Goal: Submit feedback/report problem

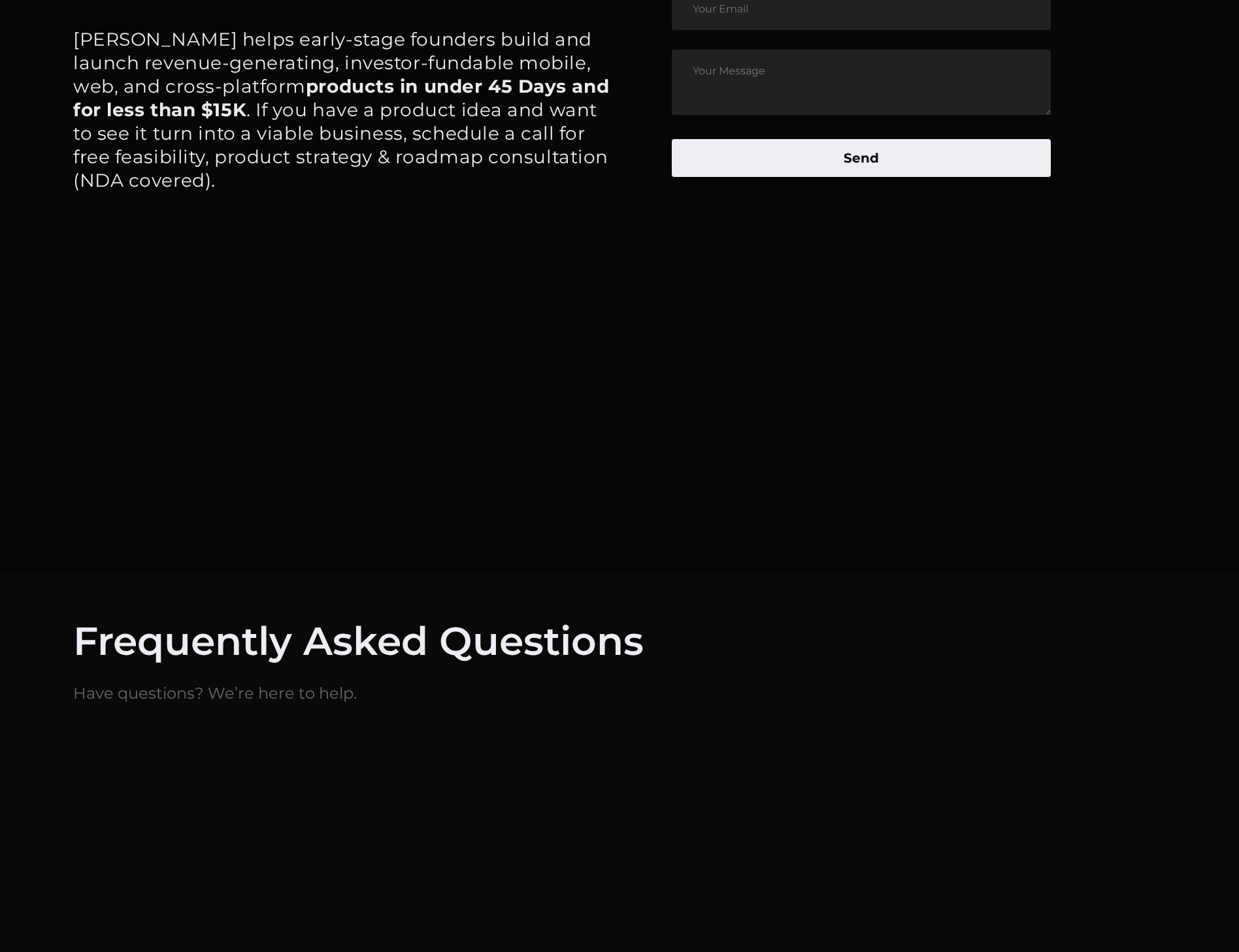
scroll to position [8139, 0]
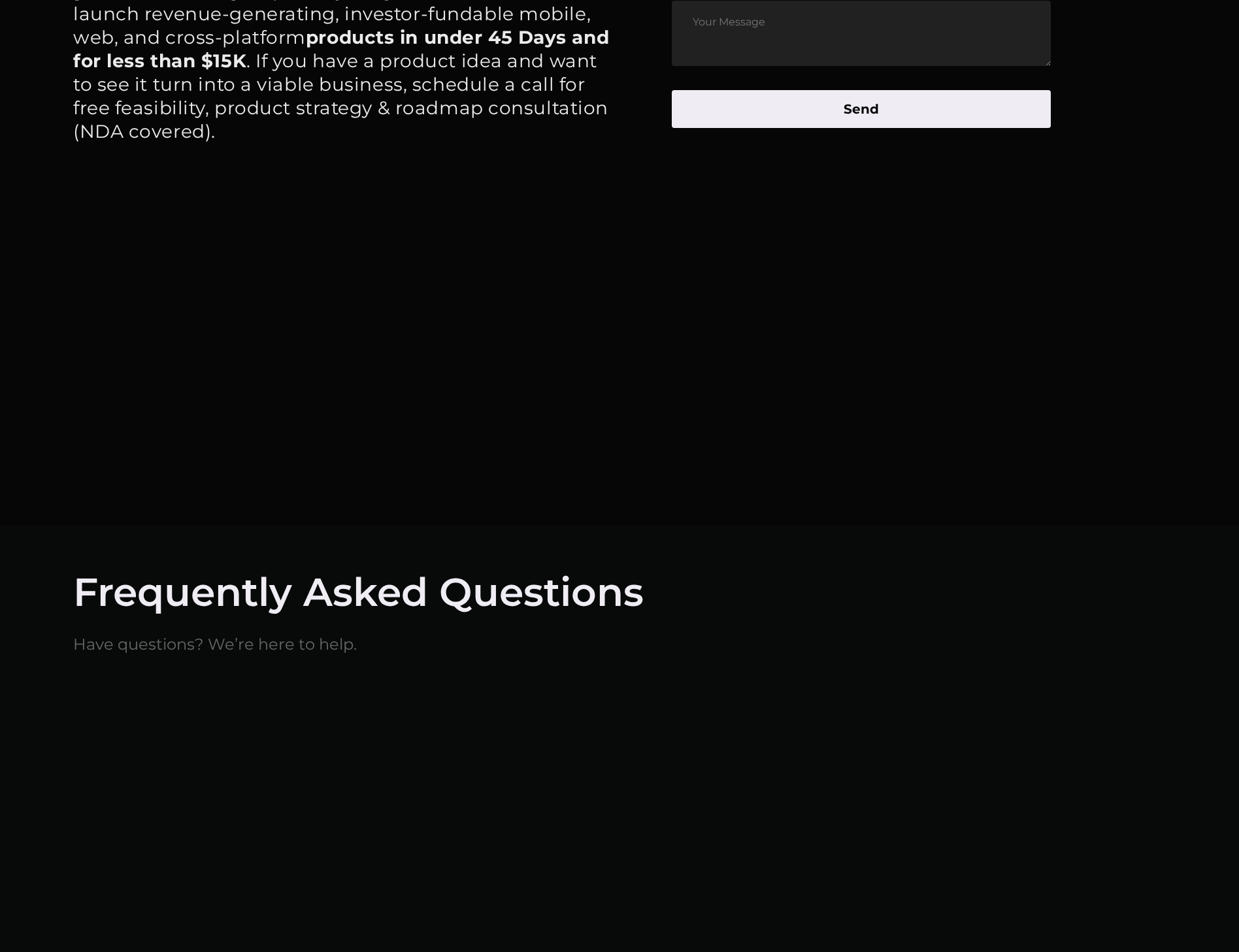
type input "[PERSON_NAME]"
type input "[EMAIL_ADDRESS][DOMAIN_NAME]"
type textarea "I have an idea that I would like your team's thoughts on. Shoot me an email and…"
click at [987, 128] on button "Send" at bounding box center [861, 109] width 379 height 38
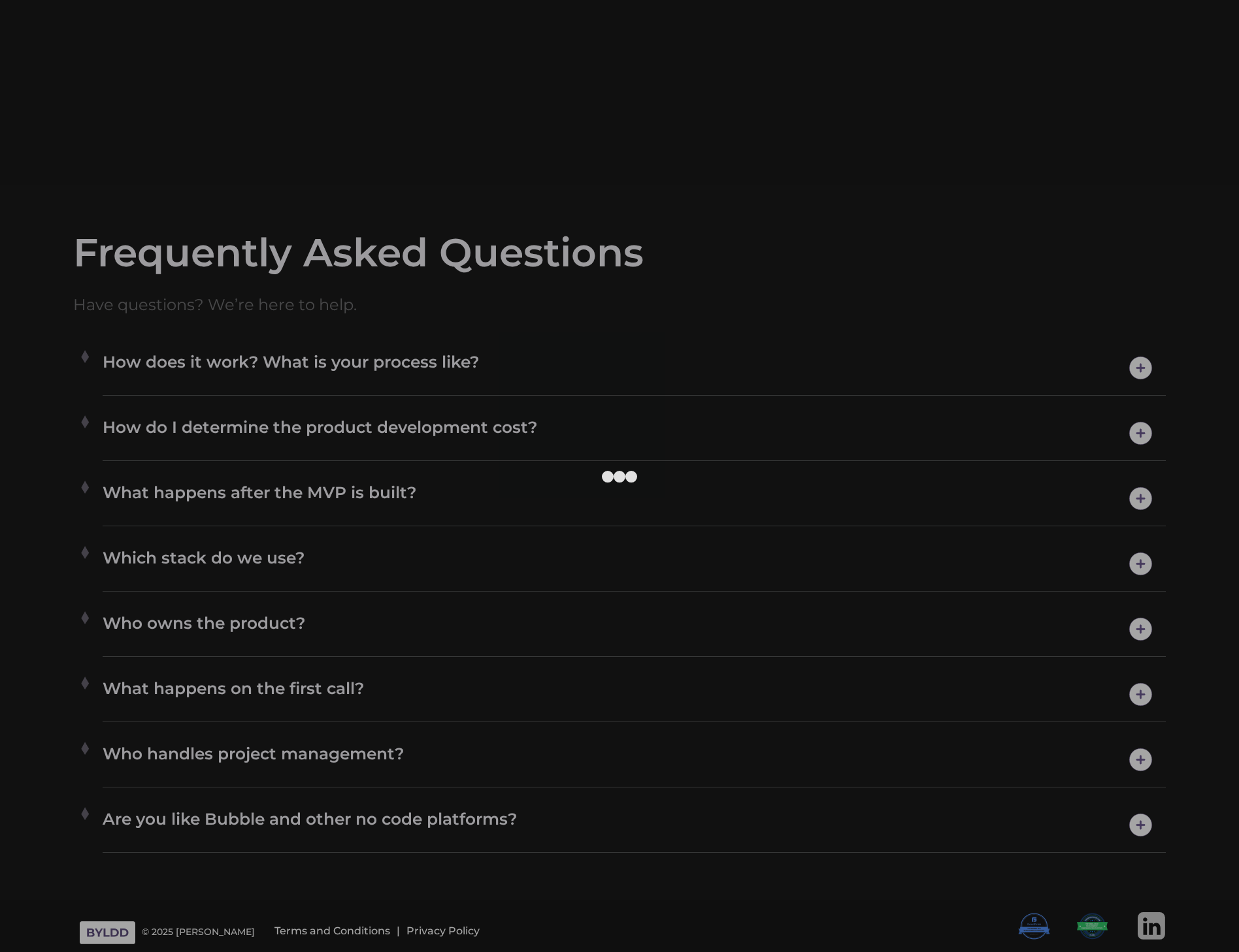
scroll to position [8655, 0]
click at [807, 154] on div at bounding box center [619, 476] width 1239 height 952
